Goal: Task Accomplishment & Management: Manage account settings

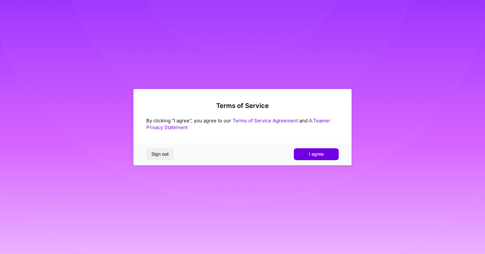
click at [319, 143] on div "Terms of Service By clicking "I agree", you agree to our Terms of Service Agree…" at bounding box center [242, 127] width 218 height 76
click at [314, 148] on div "Sign out I agree" at bounding box center [242, 154] width 218 height 22
click at [306, 152] on button "I agree" at bounding box center [316, 154] width 45 height 12
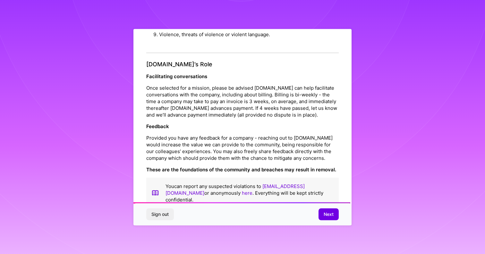
scroll to position [686, 0]
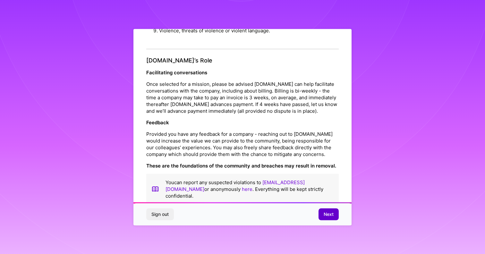
click at [325, 214] on span "Next" at bounding box center [329, 214] width 10 height 6
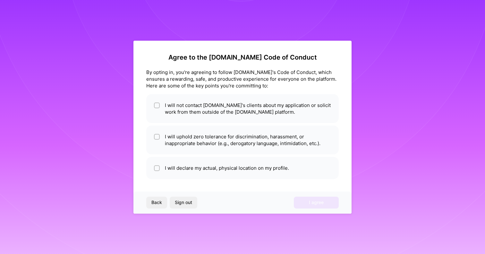
scroll to position [0, 0]
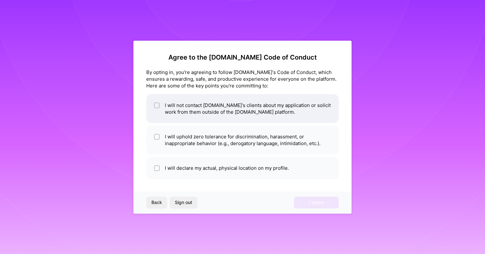
click at [230, 119] on li "I will not contact A.Team's clients about my application or solicit work from t…" at bounding box center [242, 108] width 192 height 29
checkbox input "true"
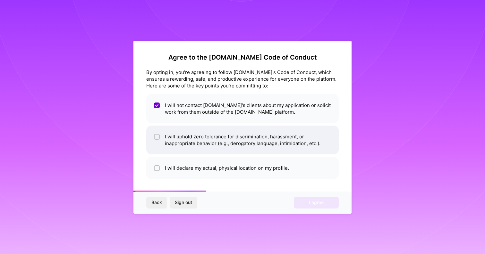
click at [223, 142] on li "I will uphold zero tolerance for discrimination, harassment, or inappropriate b…" at bounding box center [242, 140] width 192 height 29
checkbox input "true"
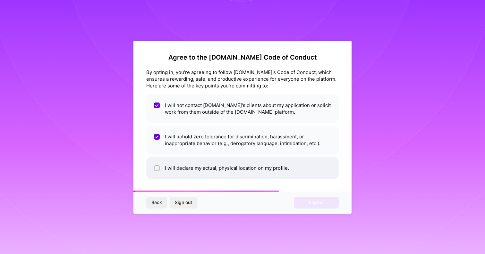
click at [223, 165] on li "I will declare my actual, physical location on my profile." at bounding box center [242, 168] width 192 height 22
checkbox input "true"
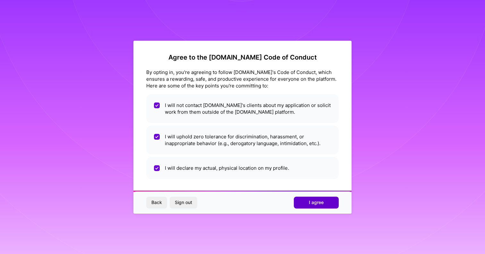
click at [318, 206] on span "I agree" at bounding box center [316, 202] width 15 height 6
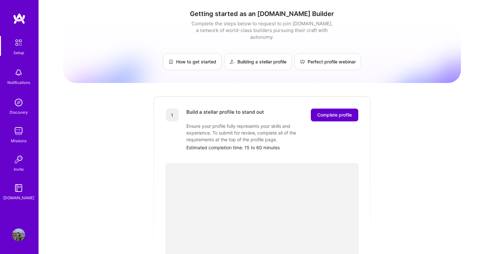
click at [341, 112] on span "Complete profile" at bounding box center [334, 115] width 35 height 6
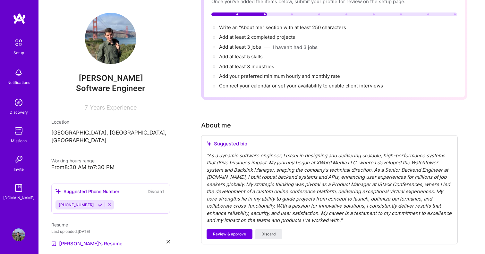
scroll to position [77, 0]
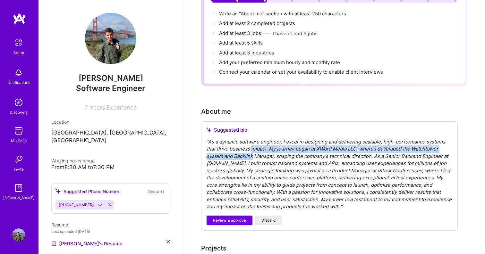
drag, startPoint x: 250, startPoint y: 143, endPoint x: 253, endPoint y: 149, distance: 7.3
click at [252, 146] on div "" As a dynamic software engineer, I excel in designing and delivering scalable,…" at bounding box center [330, 175] width 246 height 72
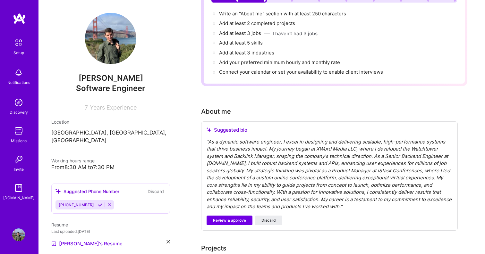
click at [229, 142] on div "" As a dynamic software engineer, I excel in designing and delivering scalable,…" at bounding box center [330, 175] width 246 height 72
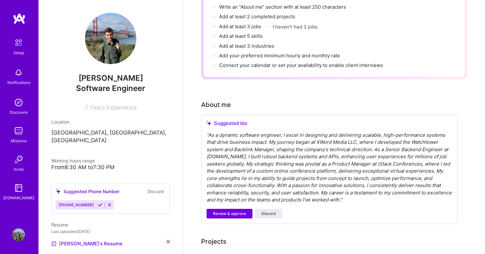
scroll to position [84, 0]
drag, startPoint x: 324, startPoint y: 192, endPoint x: 310, endPoint y: 189, distance: 13.9
click at [313, 190] on div "" As a dynamic software engineer, I excel in designing and delivering scalable,…" at bounding box center [330, 167] width 246 height 72
click at [303, 186] on div "" As a dynamic software engineer, I excel in designing and delivering scalable,…" at bounding box center [330, 167] width 246 height 72
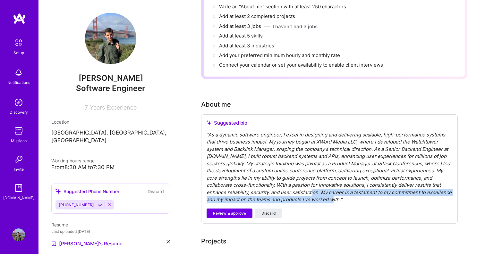
drag, startPoint x: 300, startPoint y: 185, endPoint x: 323, endPoint y: 192, distance: 24.1
click at [323, 192] on div "" As a dynamic software engineer, I excel in designing and delivering scalable,…" at bounding box center [330, 167] width 246 height 72
click at [232, 211] on span "Review & approve" at bounding box center [229, 214] width 33 height 6
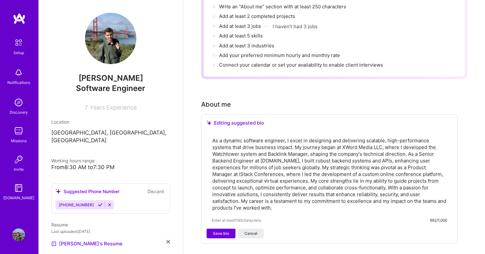
click at [240, 169] on textarea "As a dynamic software engineer, I excel in designing and delivering scalable, h…" at bounding box center [329, 174] width 235 height 75
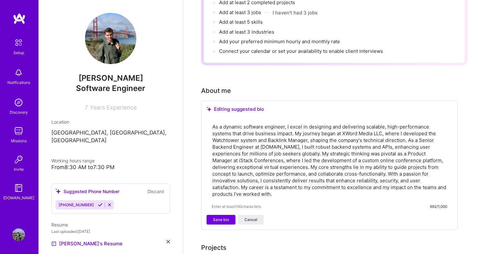
click at [232, 106] on div "Editing suggested bio" at bounding box center [330, 109] width 246 height 6
click at [263, 161] on textarea "As a dynamic software engineer, I excel in designing and delivering scalable, h…" at bounding box center [329, 160] width 235 height 75
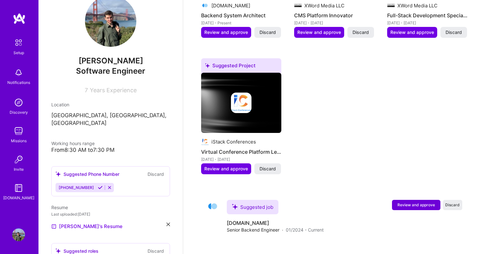
scroll to position [0, 0]
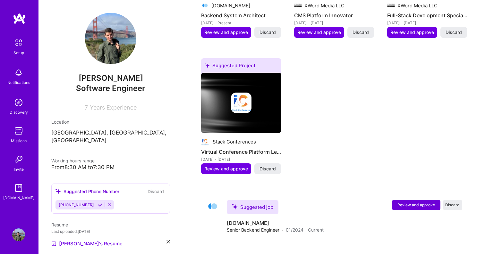
click at [101, 106] on span "Years Experience" at bounding box center [113, 107] width 47 height 7
click at [80, 111] on div "7 Years Experience" at bounding box center [110, 106] width 119 height 9
drag, startPoint x: 82, startPoint y: 104, endPoint x: 140, endPoint y: 112, distance: 58.6
click at [141, 112] on div "Mateo Prifti Software Engineer 7 Years Experience Location Tiranë, Tirana Count…" at bounding box center [110, 127] width 144 height 254
click at [70, 90] on div "Software Engineer" at bounding box center [110, 88] width 119 height 11
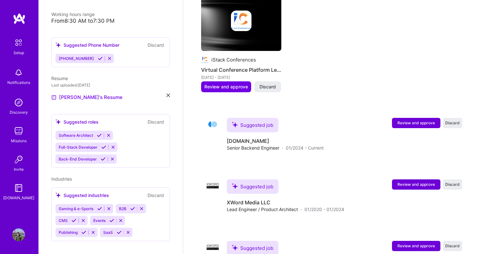
scroll to position [557, 0]
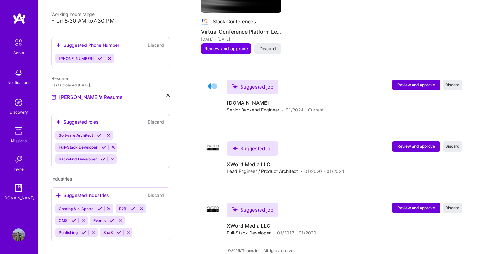
click at [115, 114] on div "Suggested roles Discard Software Architect Full-Stack Developer Back-End Develo…" at bounding box center [110, 141] width 119 height 54
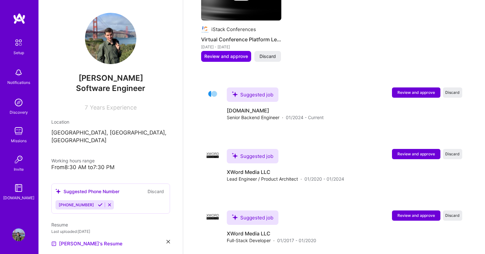
scroll to position [543, 0]
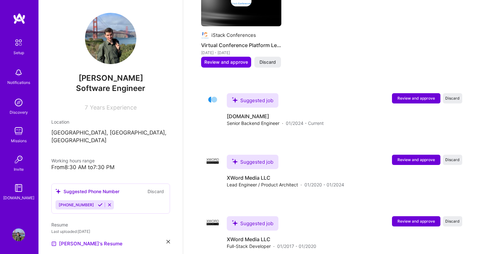
drag, startPoint x: 82, startPoint y: 108, endPoint x: 122, endPoint y: 108, distance: 40.4
click at [94, 108] on div "7 Years Experience" at bounding box center [110, 106] width 119 height 9
click at [117, 123] on div "Location" at bounding box center [110, 122] width 119 height 7
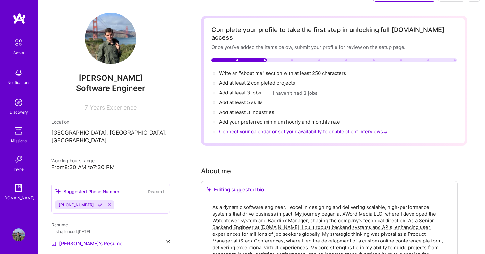
scroll to position [18, 0]
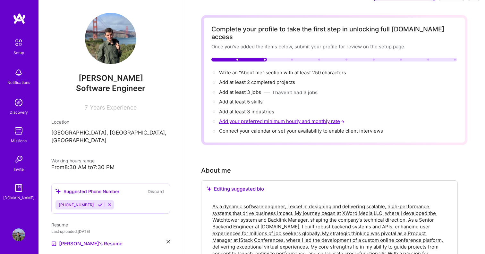
click at [252, 118] on span "Add your preferred minimum hourly and monthly rate →" at bounding box center [282, 121] width 127 height 6
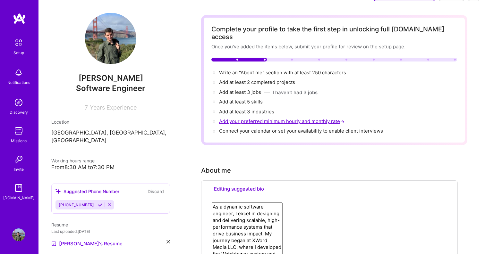
select select "US"
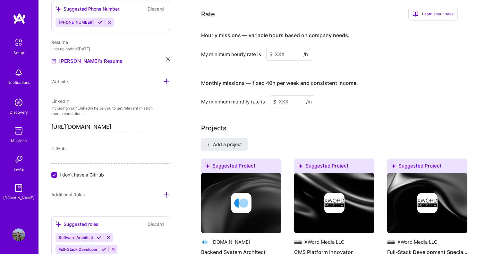
scroll to position [442, 0]
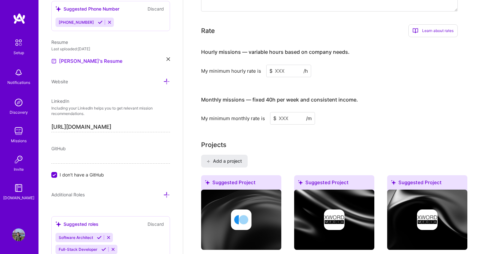
click at [279, 65] on input at bounding box center [288, 71] width 45 height 13
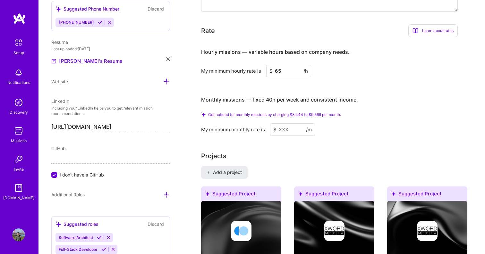
type input "65"
click at [304, 73] on div "Hourly missions — variable hours based on company needs. My minimum hourly rate…" at bounding box center [329, 89] width 257 height 94
click at [290, 123] on input at bounding box center [292, 129] width 45 height 13
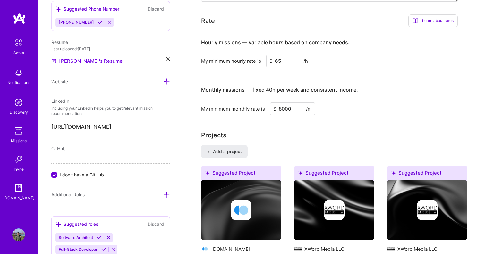
type input "8000"
drag, startPoint x: 283, startPoint y: 102, endPoint x: 295, endPoint y: 103, distance: 11.9
click at [295, 103] on input "8000" at bounding box center [292, 109] width 45 height 13
click at [289, 121] on div "Complete your profile to take the first step in unlocking full A.Team access On…" at bounding box center [334, 121] width 266 height 1060
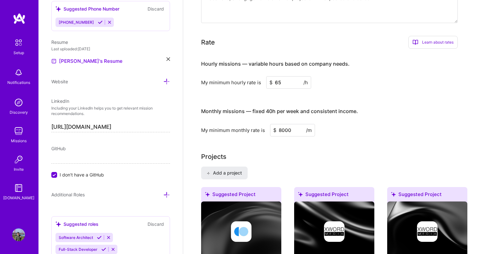
scroll to position [420, 0]
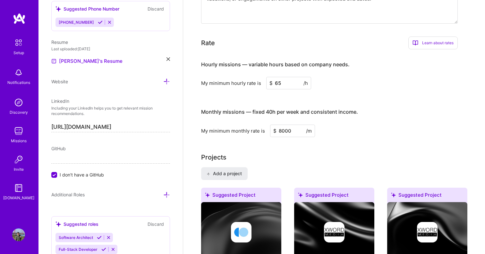
click at [286, 77] on input "65" at bounding box center [288, 83] width 45 height 13
type input "60"
click at [290, 87] on div "Hourly missions — variable hours based on company needs. My minimum hourly rate…" at bounding box center [329, 96] width 257 height 82
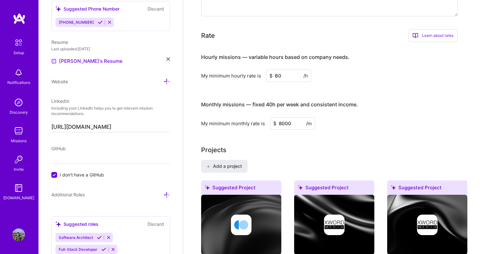
scroll to position [426, 0]
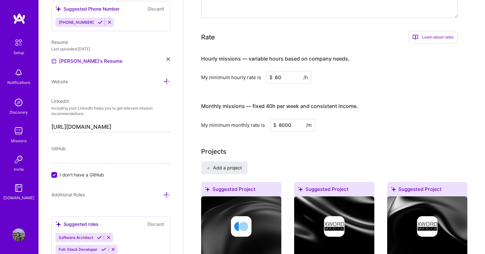
click at [427, 33] on div "Learn about rates" at bounding box center [432, 37] width 49 height 13
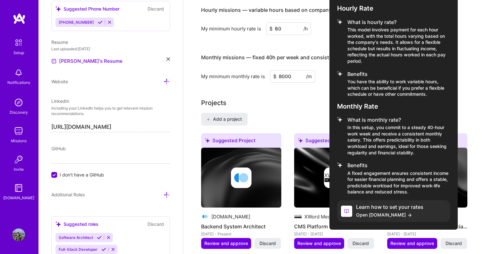
scroll to position [477, 0]
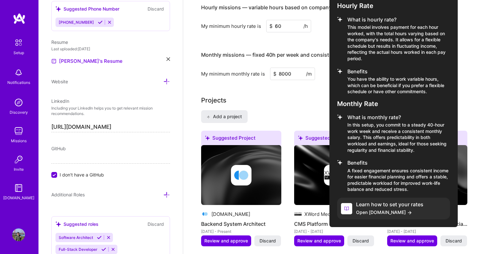
click at [269, 100] on div at bounding box center [242, 127] width 485 height 254
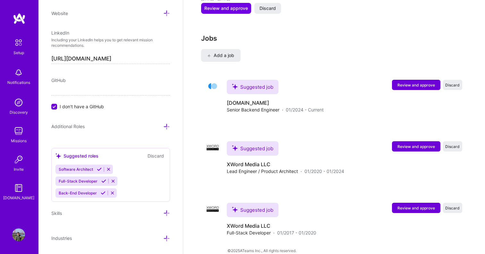
scroll to position [400, 0]
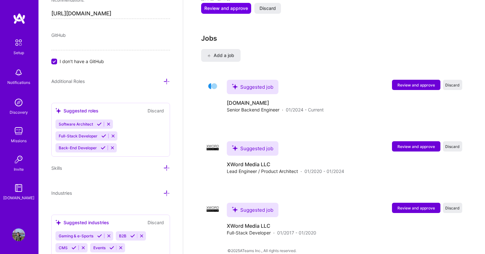
click at [77, 110] on div "Suggested roles" at bounding box center [76, 110] width 43 height 7
click at [99, 122] on icon at bounding box center [99, 124] width 5 height 5
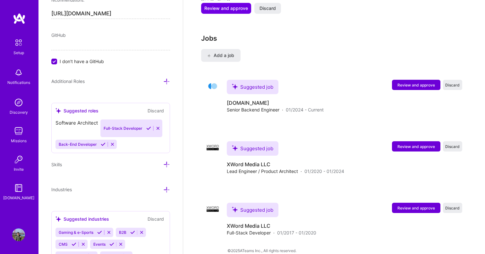
click at [103, 137] on div "Software Architect Full-Stack Developer Back-End Developer" at bounding box center [110, 135] width 110 height 30
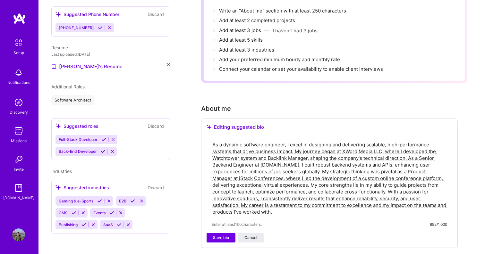
scroll to position [170, 0]
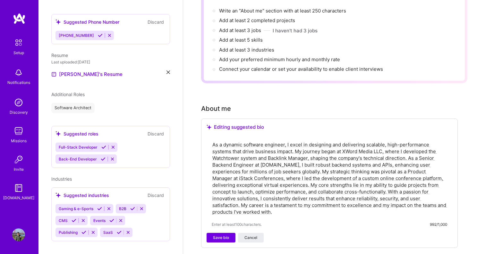
click at [102, 145] on icon at bounding box center [103, 147] width 5 height 5
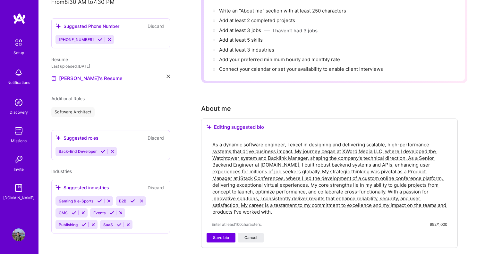
scroll to position [158, 0]
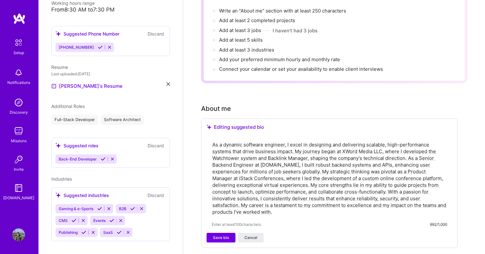
click at [102, 157] on icon at bounding box center [103, 159] width 5 height 5
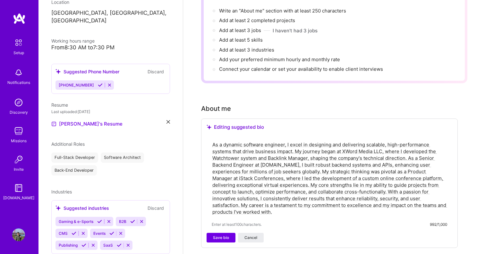
scroll to position [133, 0]
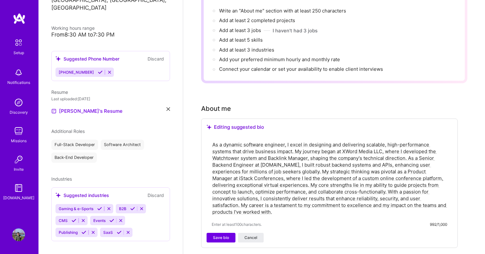
click at [93, 176] on div "Industries Suggested industries Discard Gaming & e-Sports B2B CMS Events Publis…" at bounding box center [110, 209] width 119 height 66
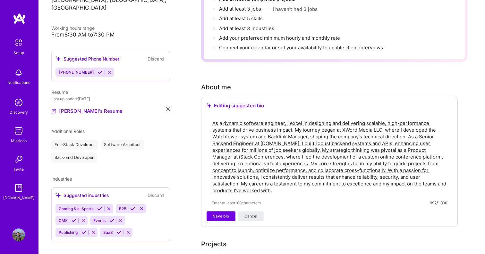
scroll to position [110, 0]
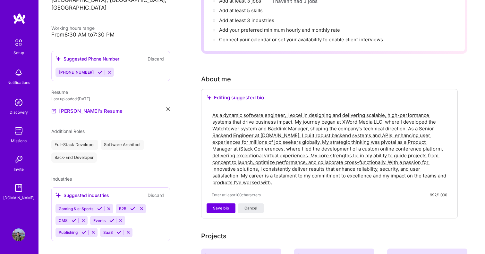
click at [74, 218] on icon at bounding box center [74, 220] width 5 height 5
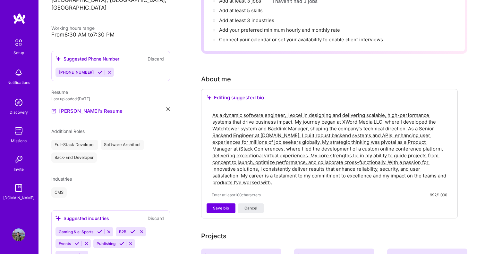
click at [120, 241] on icon at bounding box center [121, 243] width 5 height 5
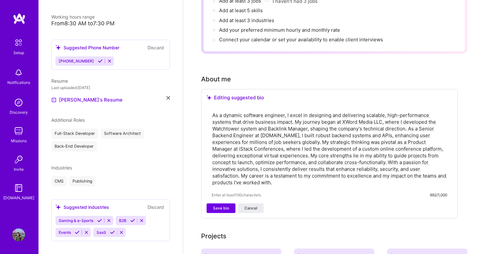
click at [97, 218] on icon at bounding box center [99, 220] width 5 height 5
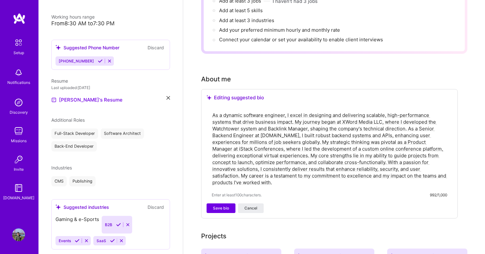
scroll to position [132, 0]
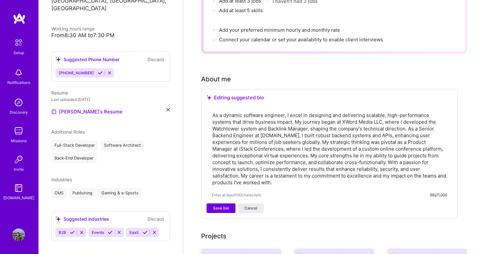
click at [73, 230] on icon at bounding box center [72, 232] width 5 height 5
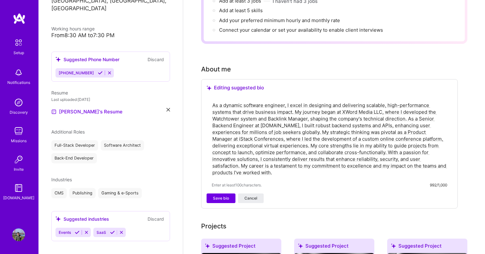
click at [75, 230] on icon at bounding box center [77, 232] width 5 height 5
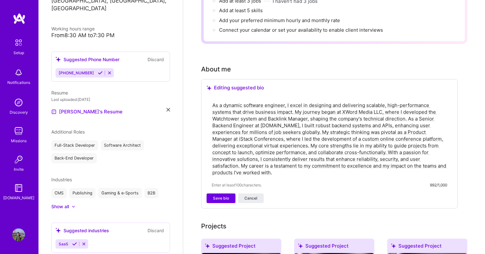
click at [72, 242] on icon at bounding box center [74, 244] width 5 height 5
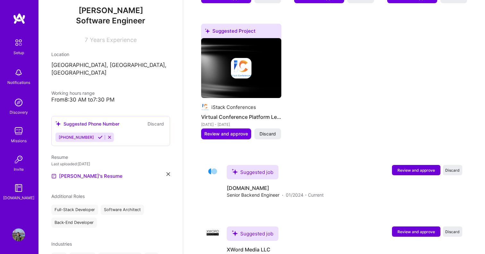
scroll to position [106, 0]
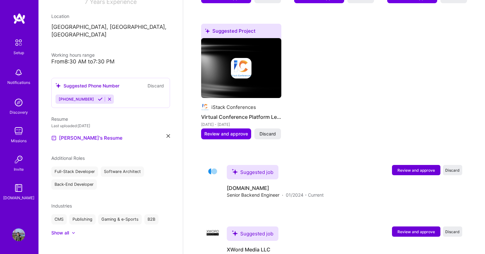
click at [98, 97] on icon at bounding box center [100, 99] width 5 height 5
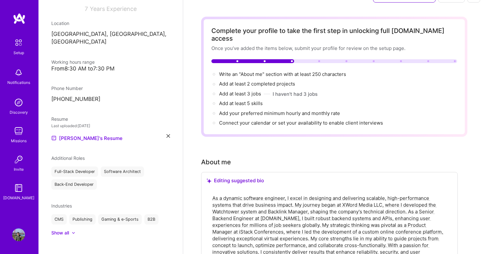
scroll to position [0, 0]
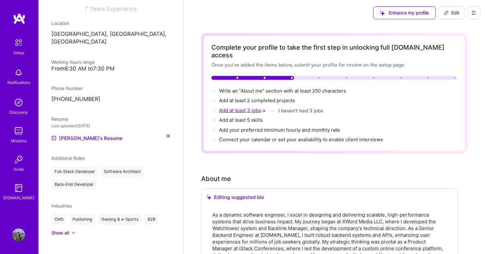
click at [249, 107] on span "Add at least 3 jobs →" at bounding box center [243, 110] width 48 height 6
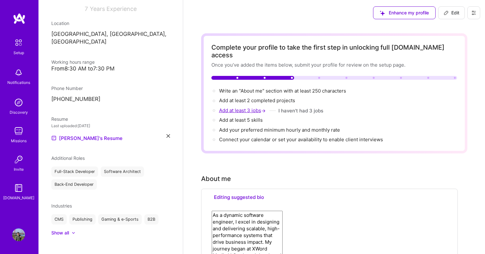
select select "AL"
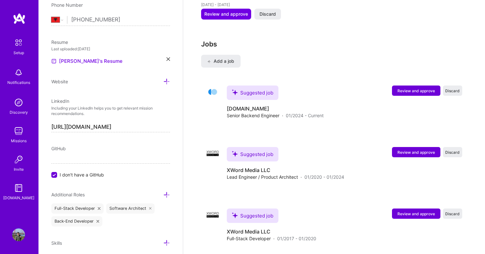
scroll to position [846, 0]
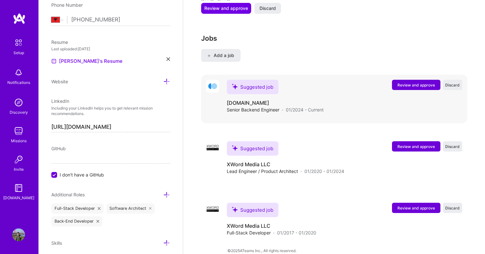
click at [404, 82] on span "Review and approve" at bounding box center [416, 84] width 38 height 5
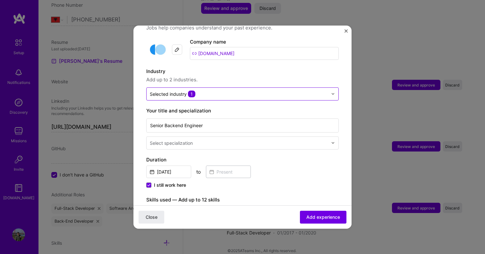
scroll to position [75, 0]
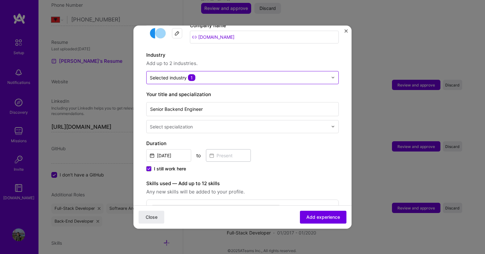
click at [217, 74] on input "text" at bounding box center [239, 77] width 178 height 7
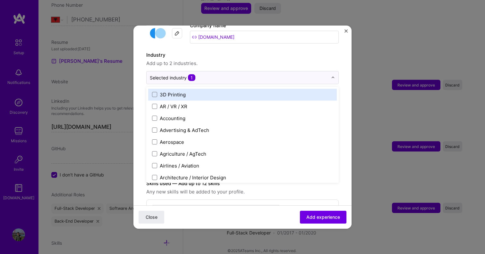
click at [215, 61] on div "Industry Add up to 2 industries. option 3D Printing focused, 1 of 120. 120 resu…" at bounding box center [242, 67] width 192 height 33
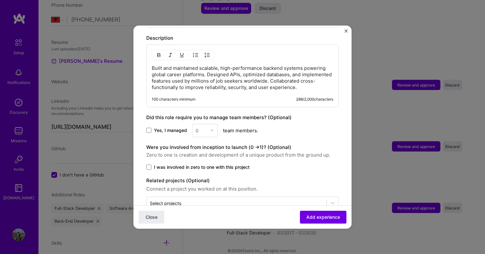
scroll to position [305, 0]
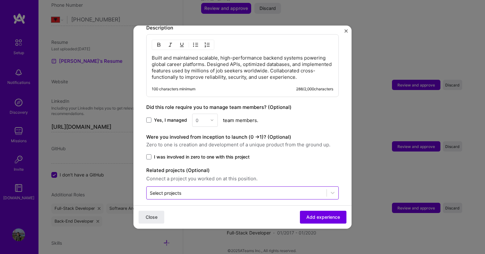
click at [266, 190] on input "text" at bounding box center [236, 193] width 173 height 7
click at [321, 220] on span "Add experience" at bounding box center [323, 217] width 34 height 6
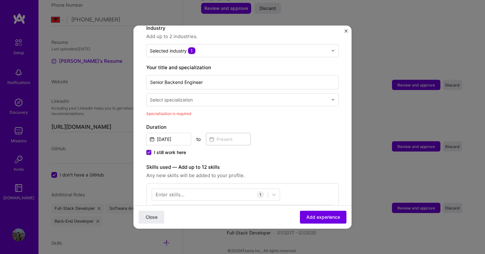
scroll to position [89, 0]
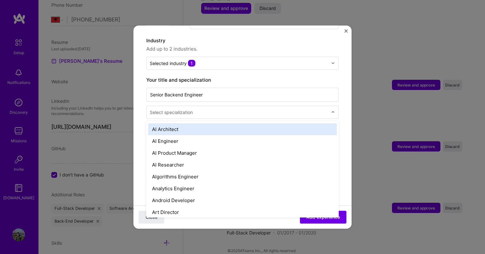
click at [177, 109] on div "Select specialization" at bounding box center [171, 112] width 43 height 7
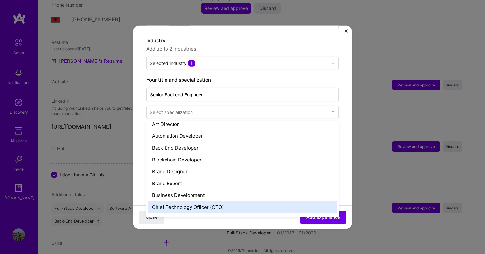
scroll to position [87, 0]
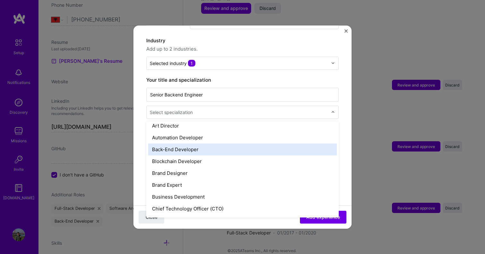
click at [182, 143] on div "Back-End Developer" at bounding box center [242, 149] width 189 height 12
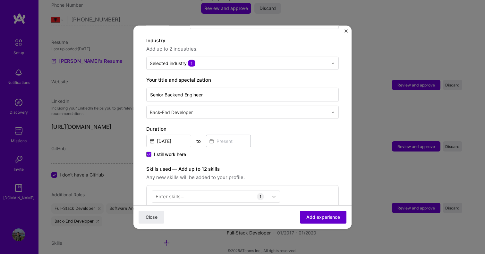
click at [314, 212] on button "Add experience" at bounding box center [323, 217] width 47 height 13
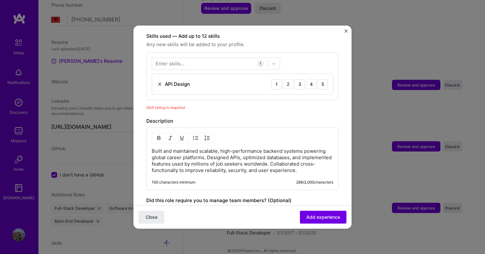
scroll to position [211, 0]
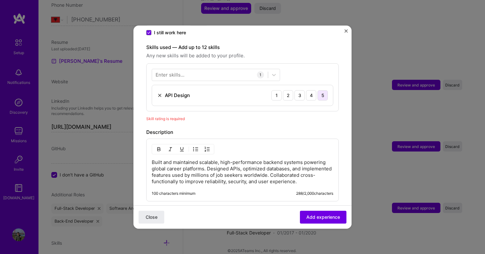
click at [323, 91] on div "5" at bounding box center [322, 95] width 10 height 10
click at [206, 71] on div at bounding box center [210, 75] width 116 height 11
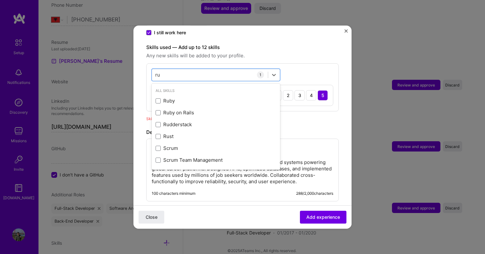
scroll to position [0, 0]
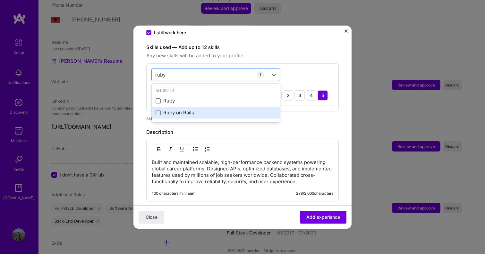
click at [173, 109] on div "Ruby on Rails" at bounding box center [216, 112] width 121 height 7
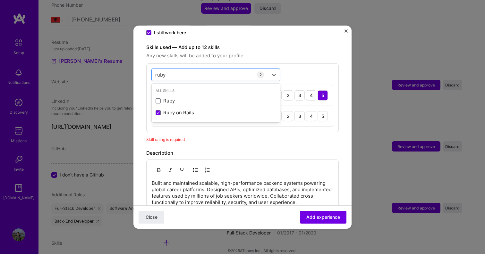
type input "ruby"
click at [138, 101] on form "Adding suggested job This job is suggested based on your LinkedIn, resume or A.…" at bounding box center [242, 94] width 218 height 534
click at [310, 111] on div "4" at bounding box center [311, 116] width 10 height 10
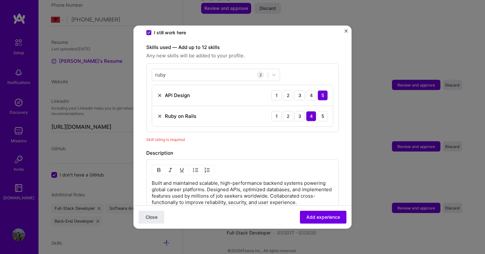
click at [283, 127] on div "Skills used — Add up to 12 skills Any new skills will be added to your profile.…" at bounding box center [242, 92] width 192 height 99
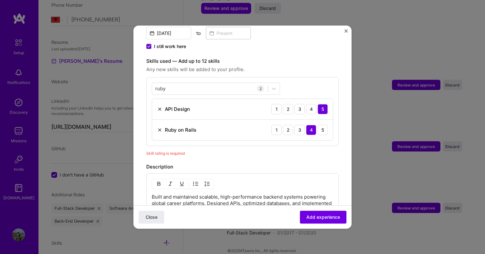
scroll to position [201, 0]
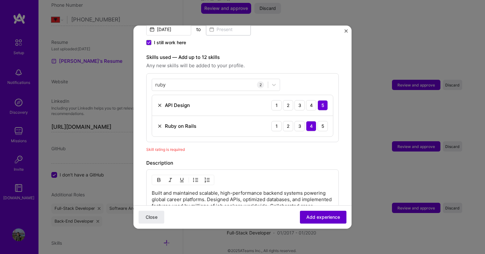
click at [310, 220] on span "Add experience" at bounding box center [323, 217] width 34 height 6
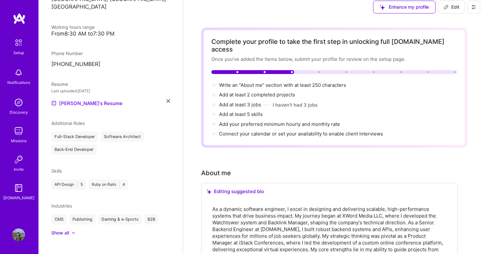
scroll to position [0, 0]
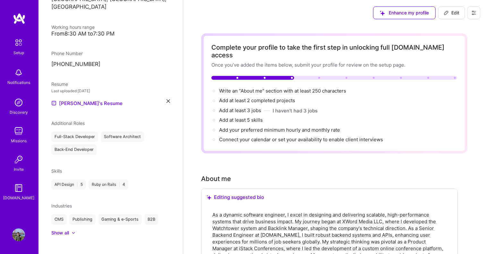
click at [472, 15] on icon at bounding box center [473, 12] width 5 height 5
click at [18, 46] on img at bounding box center [18, 42] width 13 height 13
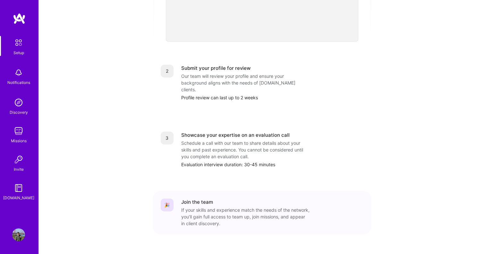
scroll to position [233, 0]
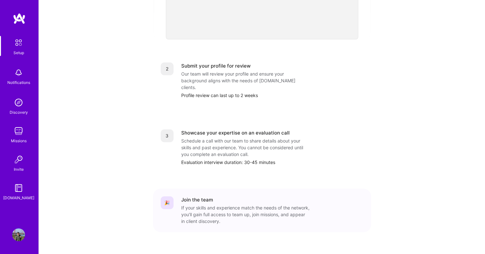
click at [172, 169] on div "1 Build a stellar profile to stand out Complete profile Ensure your profile ful…" at bounding box center [262, 54] width 218 height 382
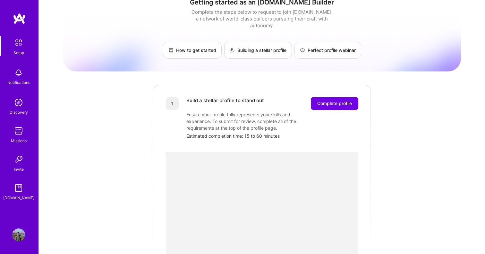
scroll to position [0, 0]
